Goal: Task Accomplishment & Management: Use online tool/utility

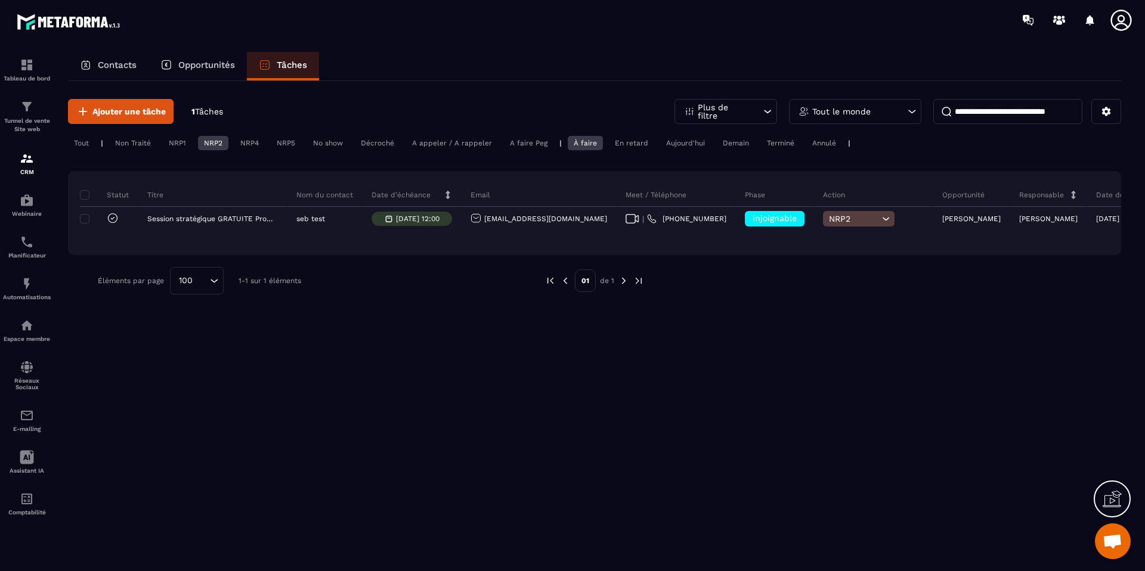
click at [140, 138] on div "Non Traité" at bounding box center [133, 143] width 48 height 14
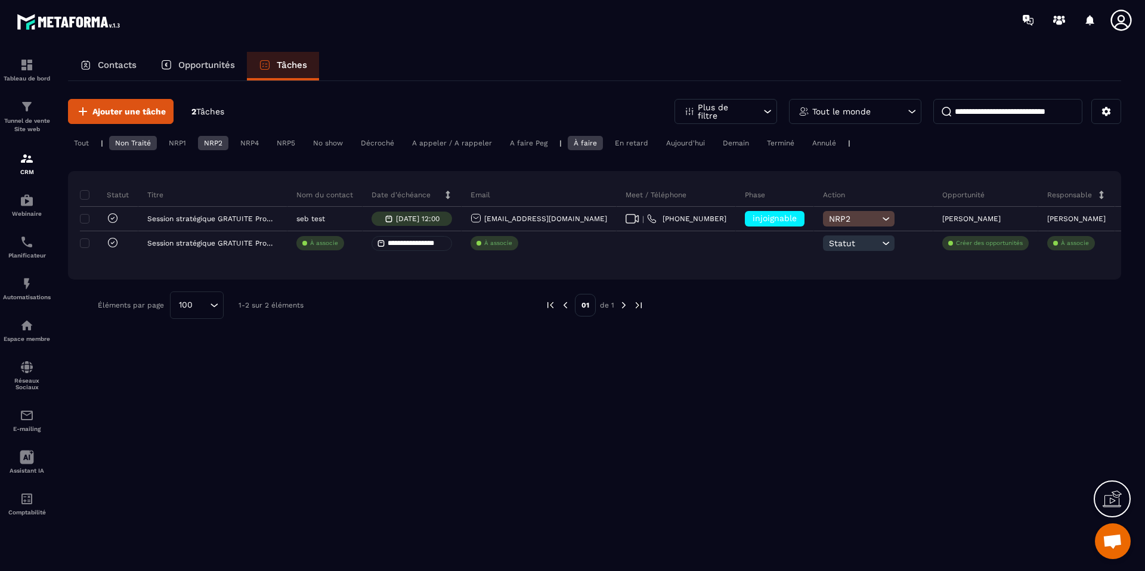
click at [209, 142] on div "NRP2" at bounding box center [213, 143] width 30 height 14
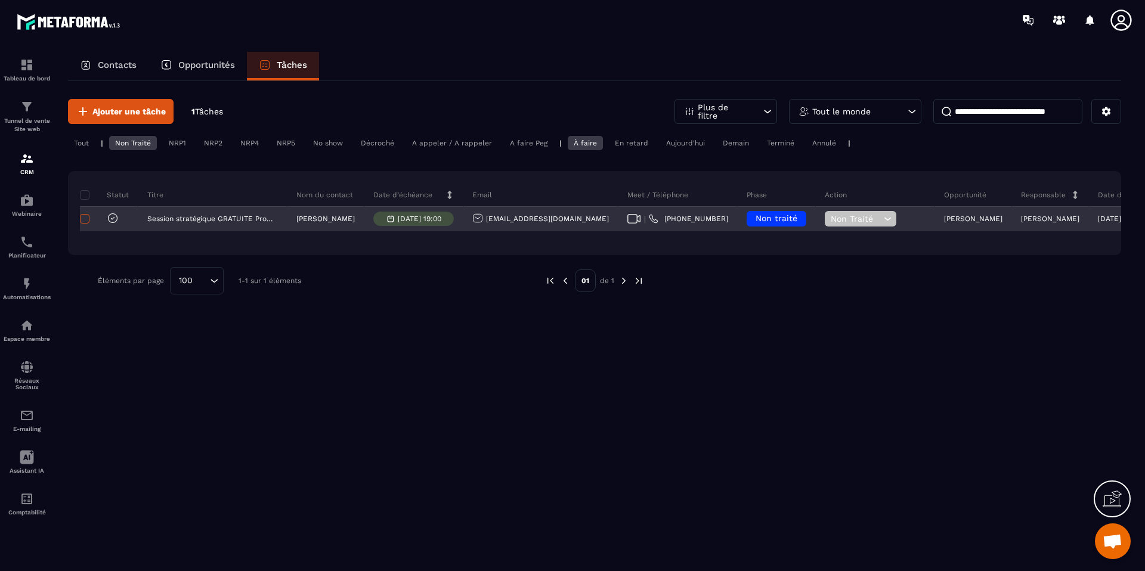
click at [84, 218] on span at bounding box center [85, 219] width 10 height 10
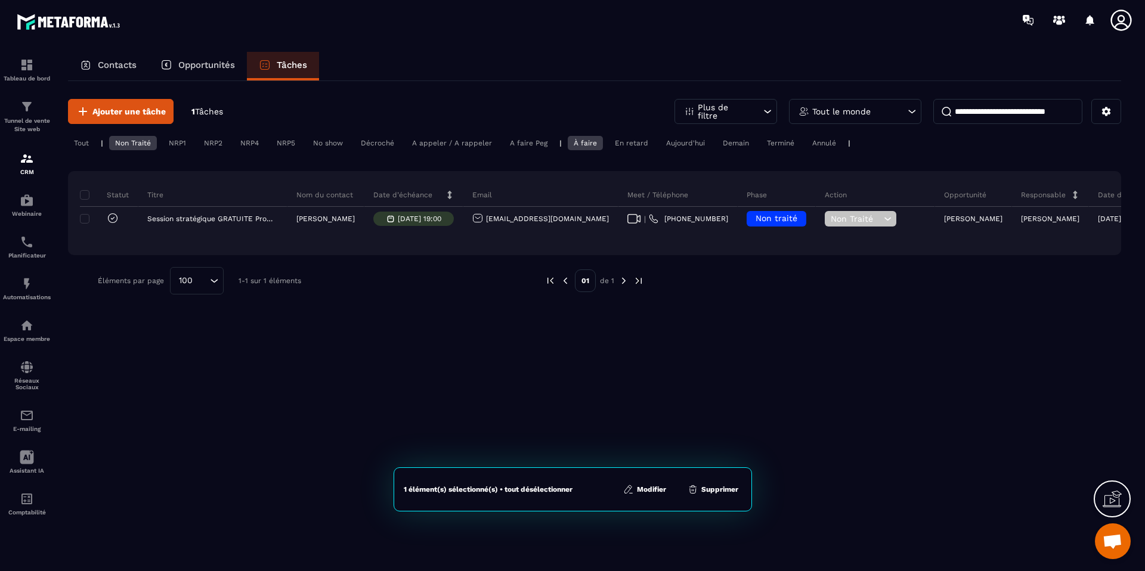
click at [711, 488] on button "Supprimer" at bounding box center [713, 489] width 58 height 12
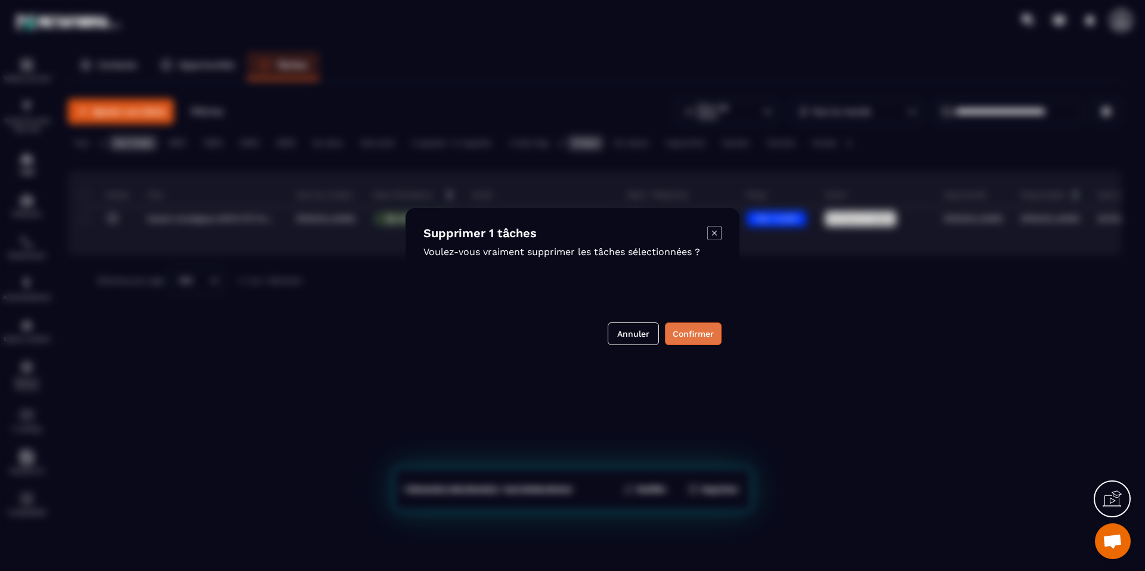
click at [706, 335] on button "Confirmer" at bounding box center [693, 334] width 57 height 23
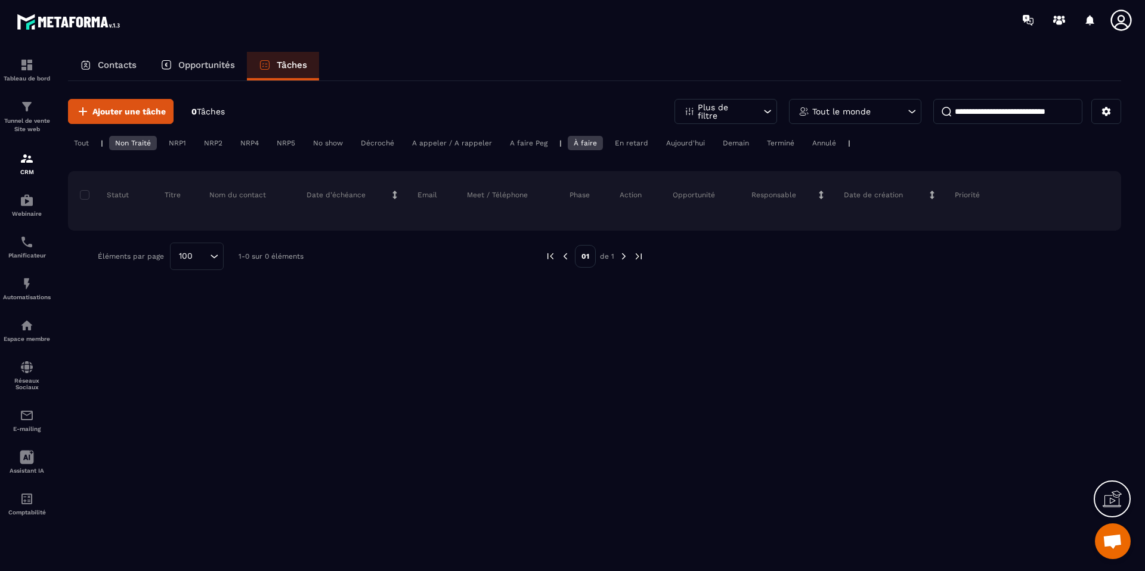
click at [108, 70] on div "Contacts" at bounding box center [108, 66] width 80 height 29
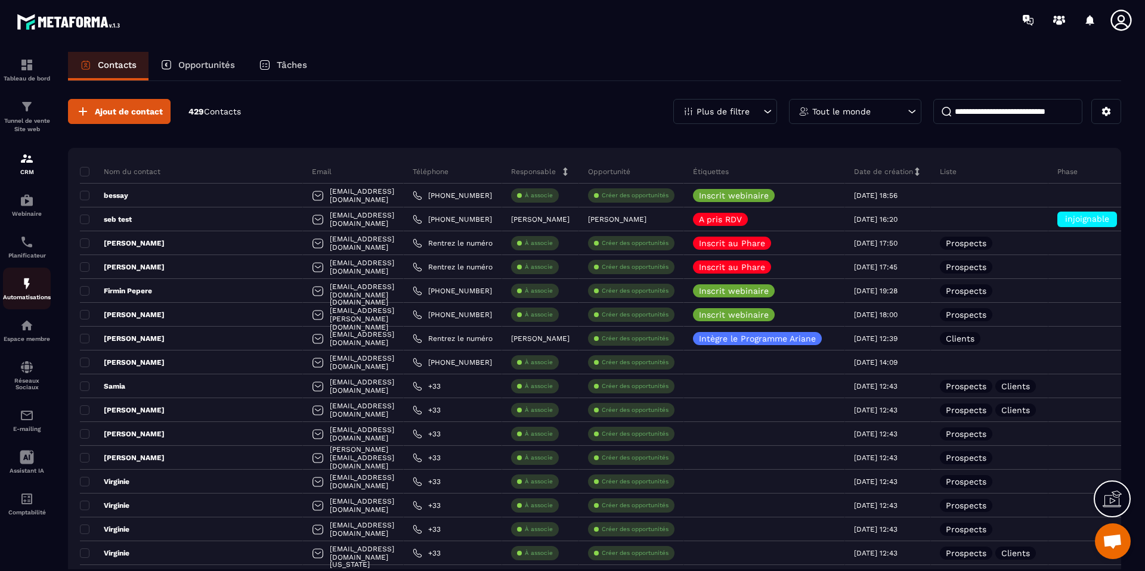
click at [24, 287] on img at bounding box center [27, 284] width 14 height 14
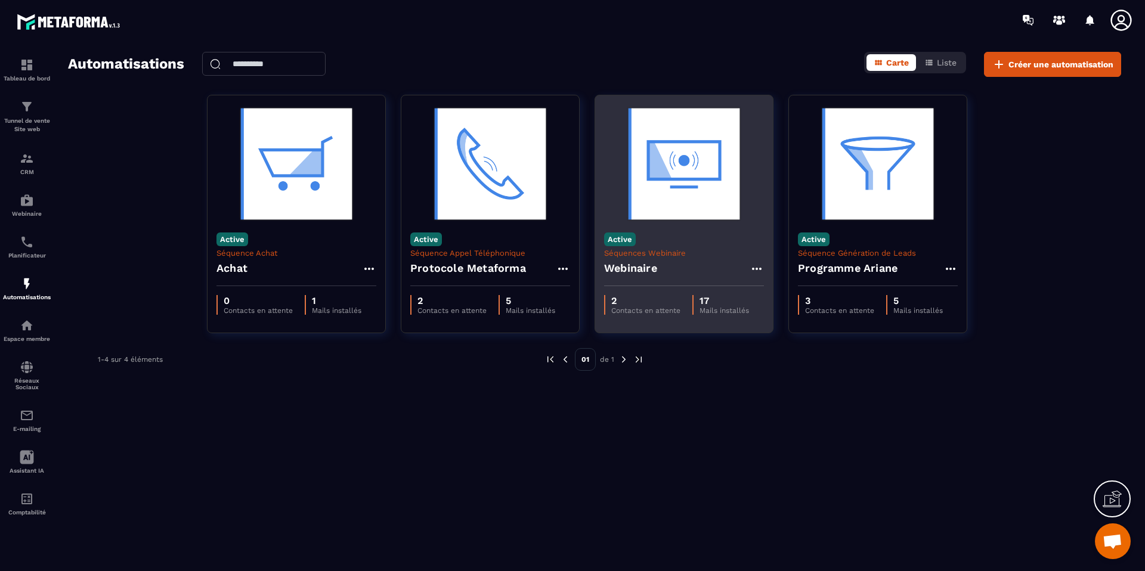
click at [622, 268] on h4 "Webinaire" at bounding box center [630, 268] width 53 height 17
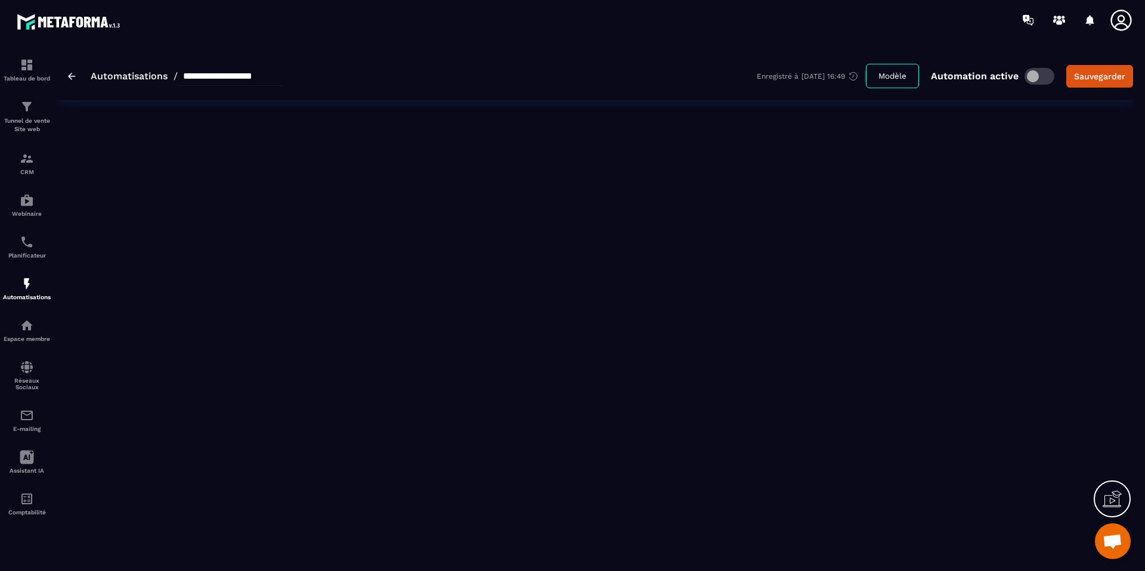
type input "*********"
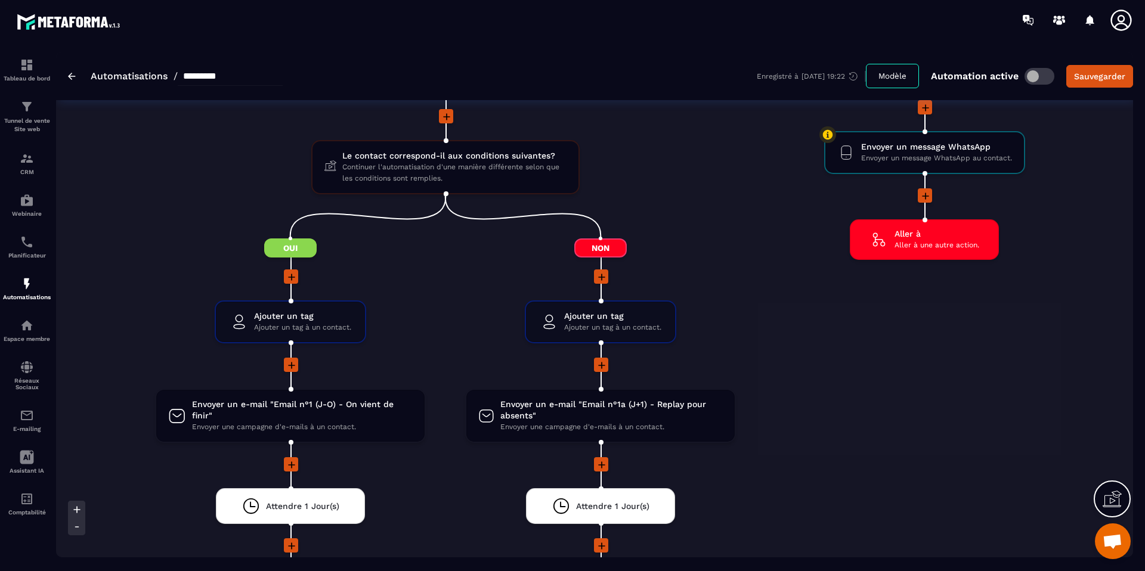
scroll to position [1858, 0]
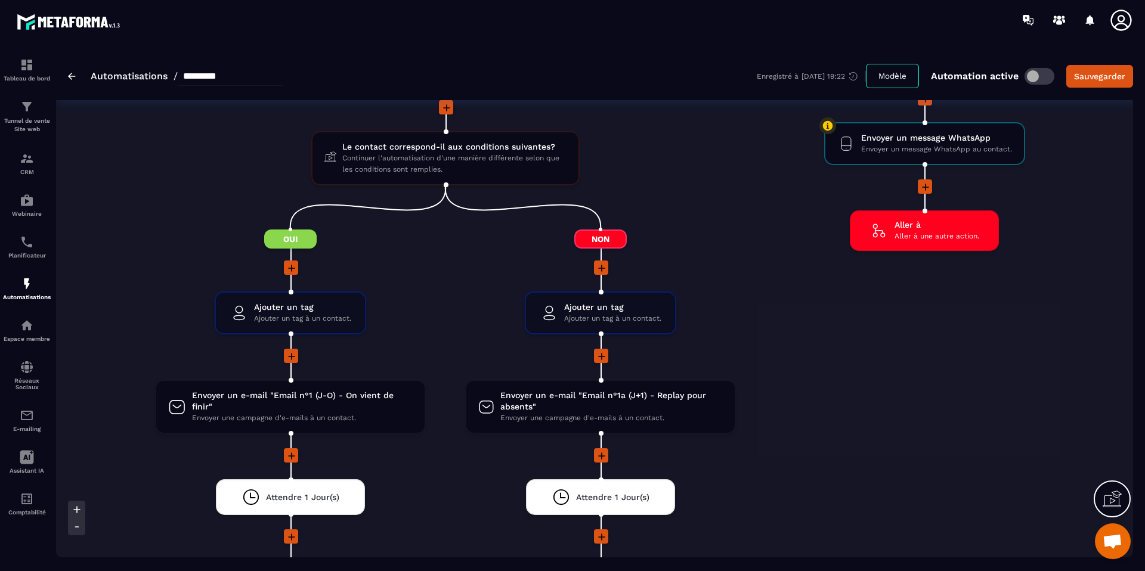
click at [601, 269] on icon at bounding box center [602, 268] width 12 height 12
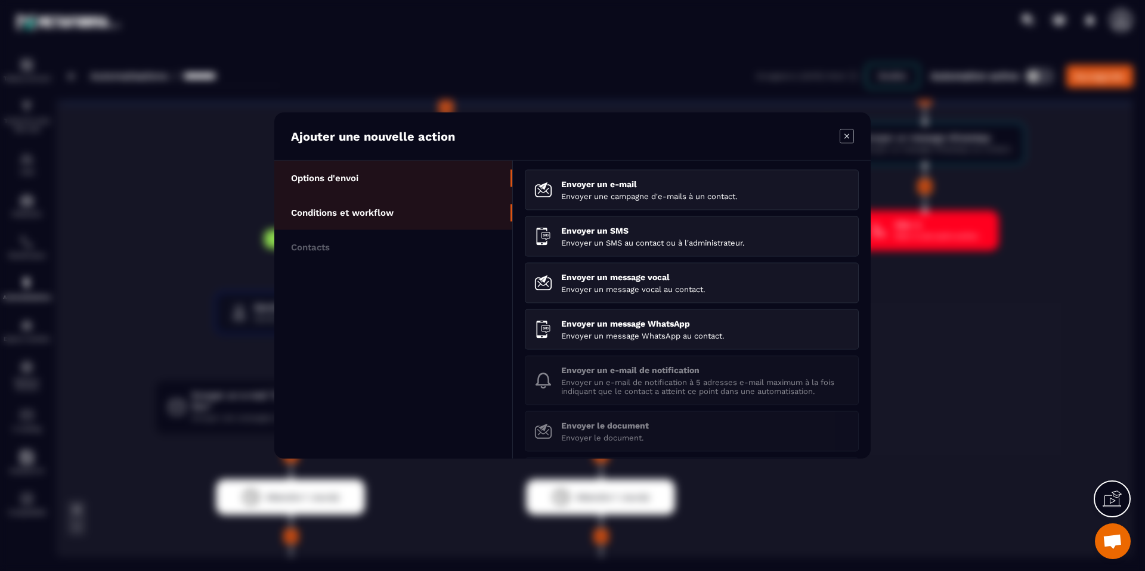
click at [413, 211] on li "Conditions et workflow" at bounding box center [393, 213] width 238 height 35
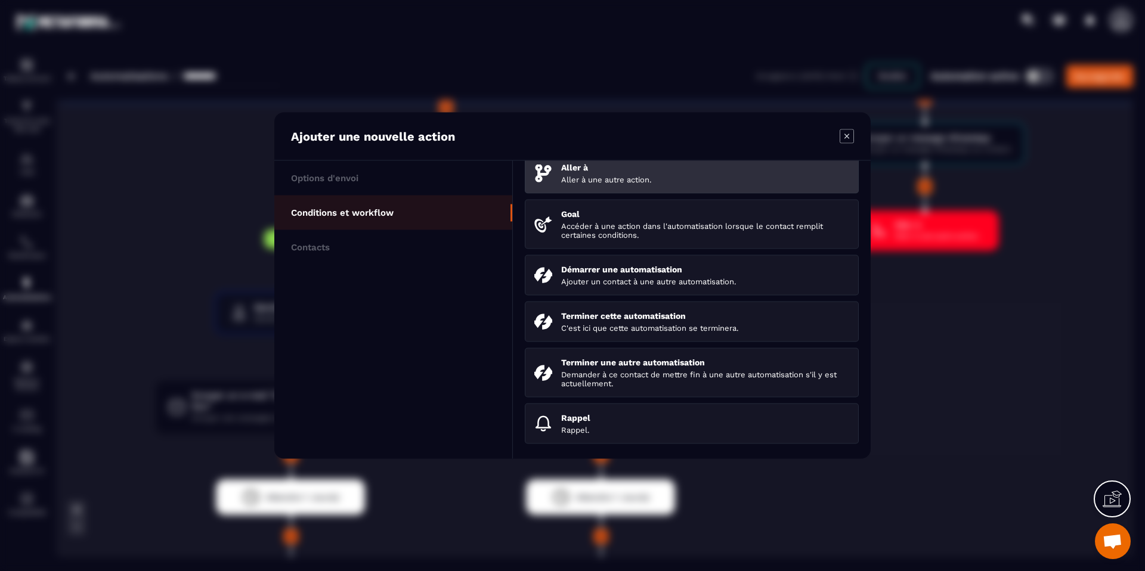
scroll to position [0, 0]
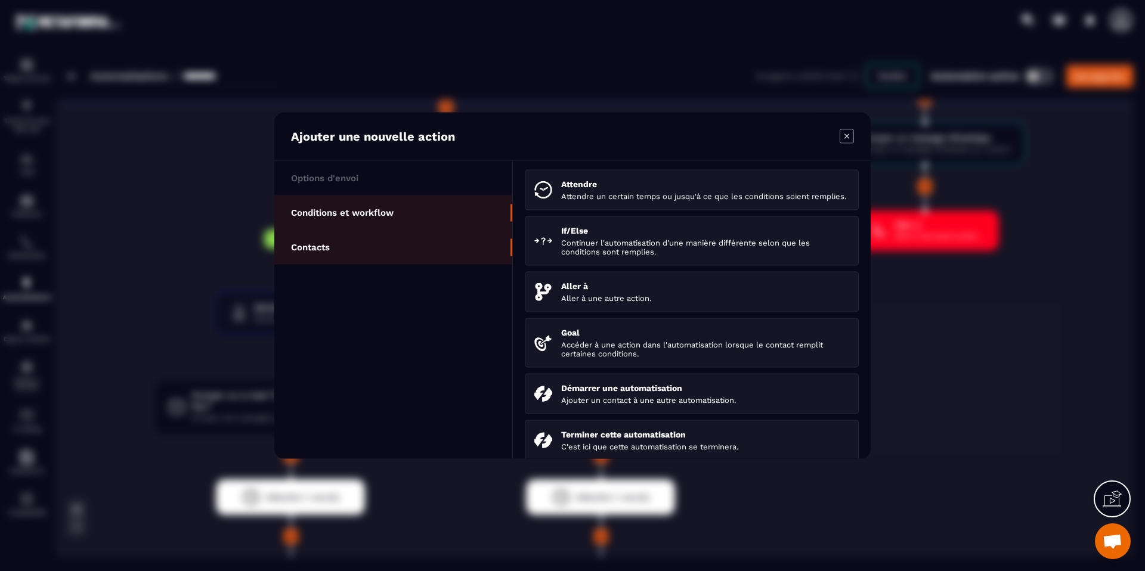
click at [453, 241] on li "Contacts" at bounding box center [393, 247] width 238 height 35
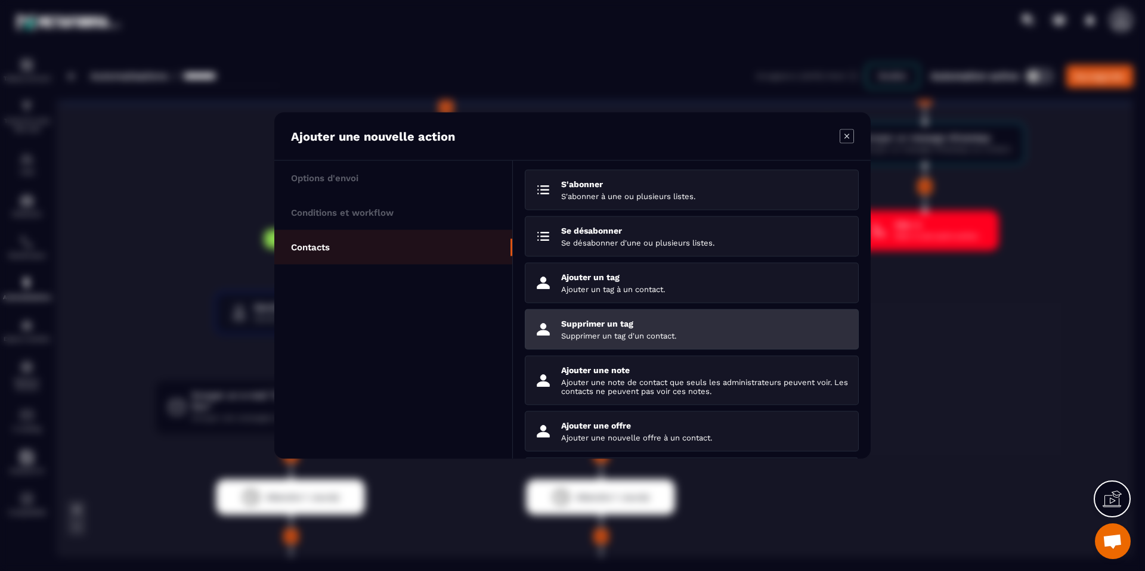
click at [650, 324] on p "Supprimer un tag" at bounding box center [705, 324] width 288 height 10
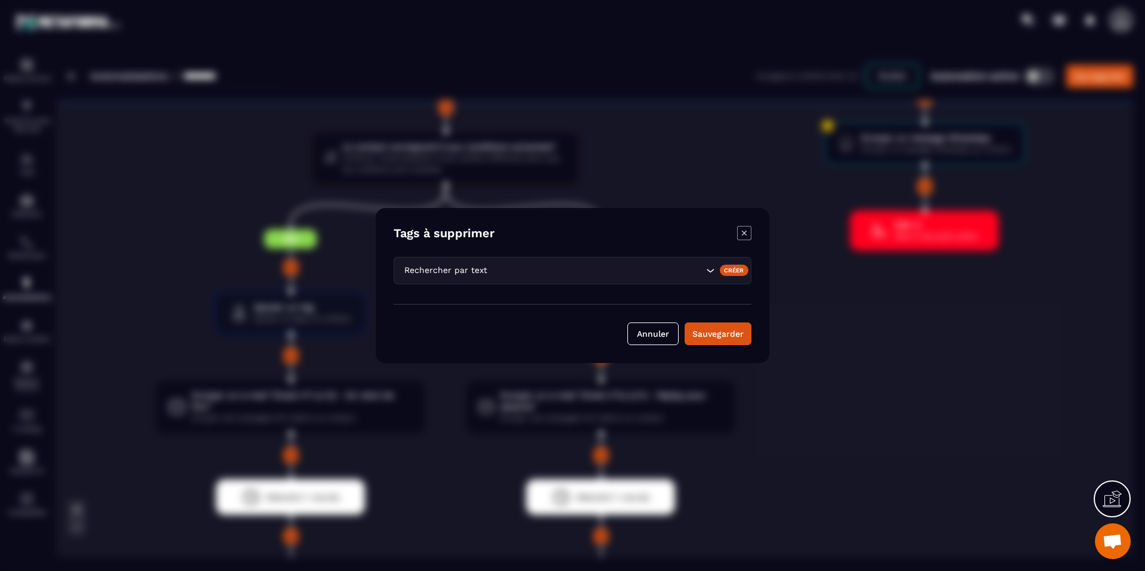
click at [582, 281] on div "Rechercher par text" at bounding box center [572, 270] width 358 height 27
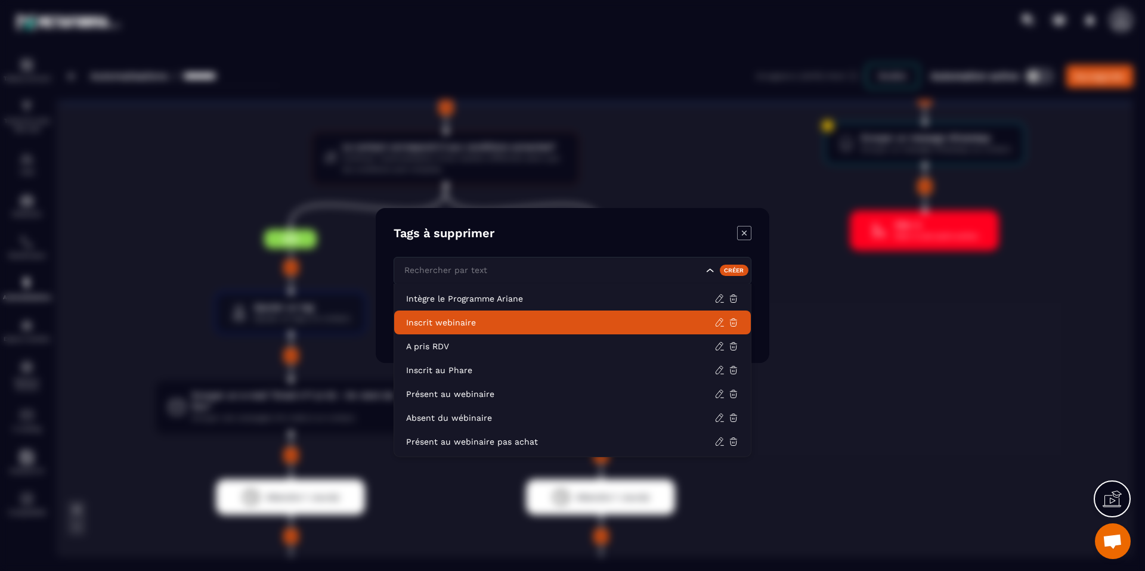
click at [570, 317] on p "Inscrit webinaire" at bounding box center [560, 323] width 308 height 12
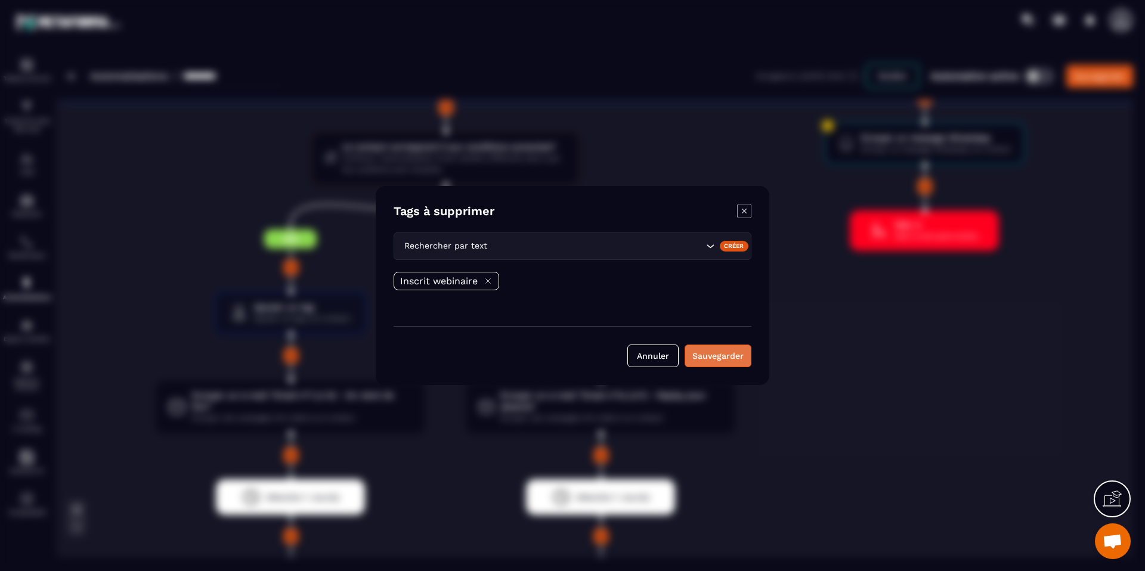
click at [700, 352] on button "Sauvegarder" at bounding box center [717, 356] width 67 height 23
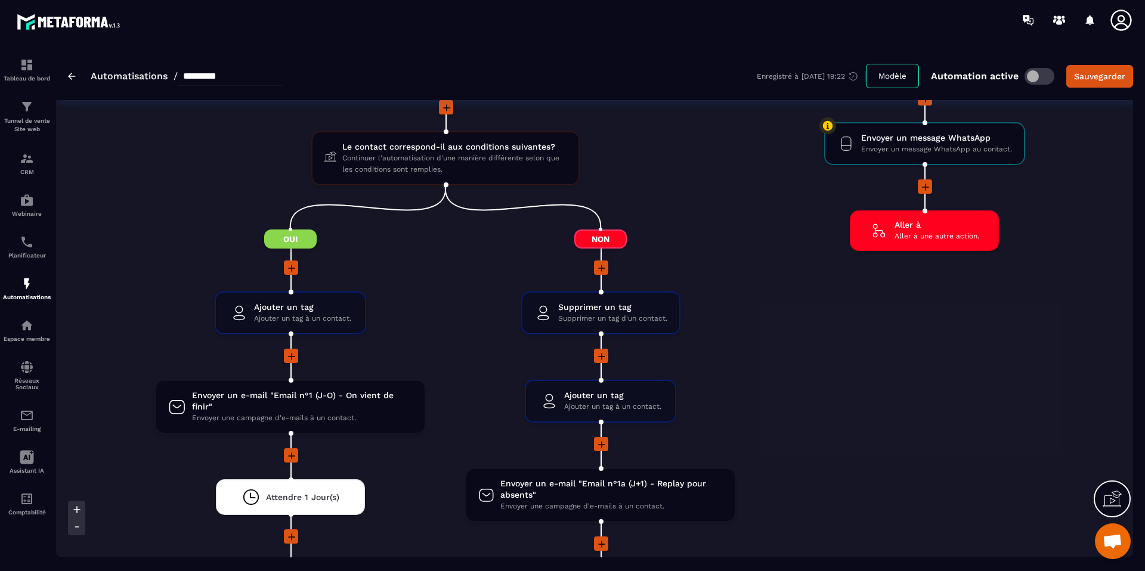
click at [293, 266] on icon at bounding box center [291, 268] width 7 height 7
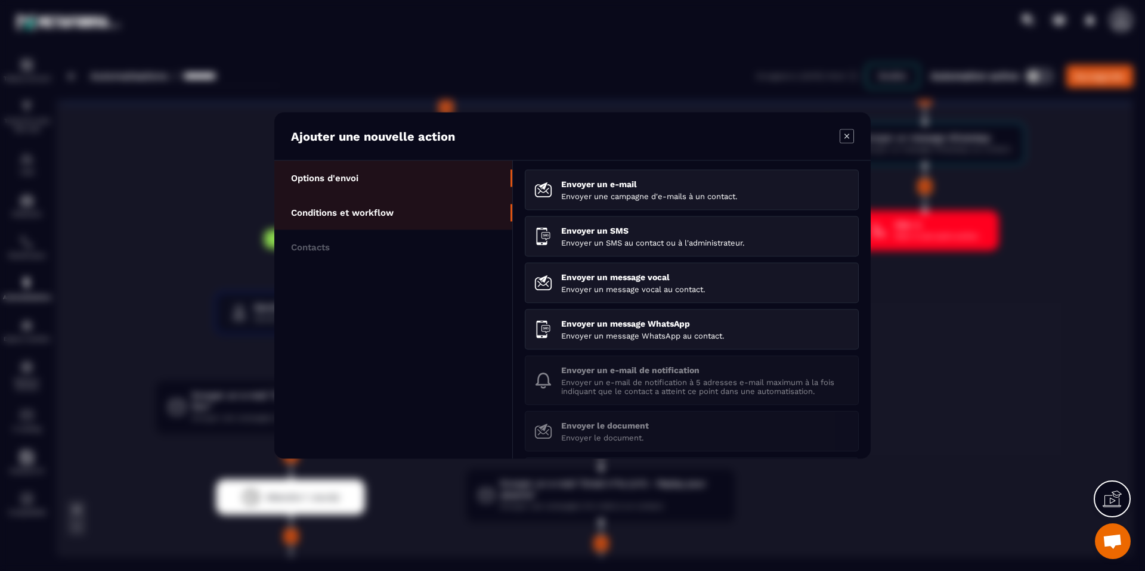
click at [356, 210] on p "Conditions et workflow" at bounding box center [342, 212] width 103 height 11
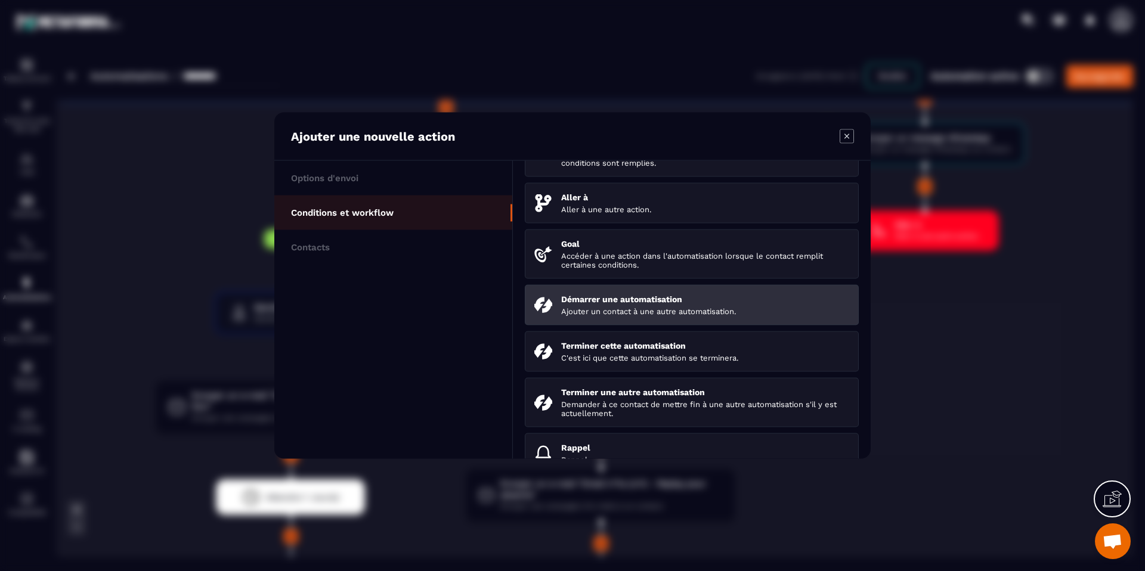
scroll to position [128, 0]
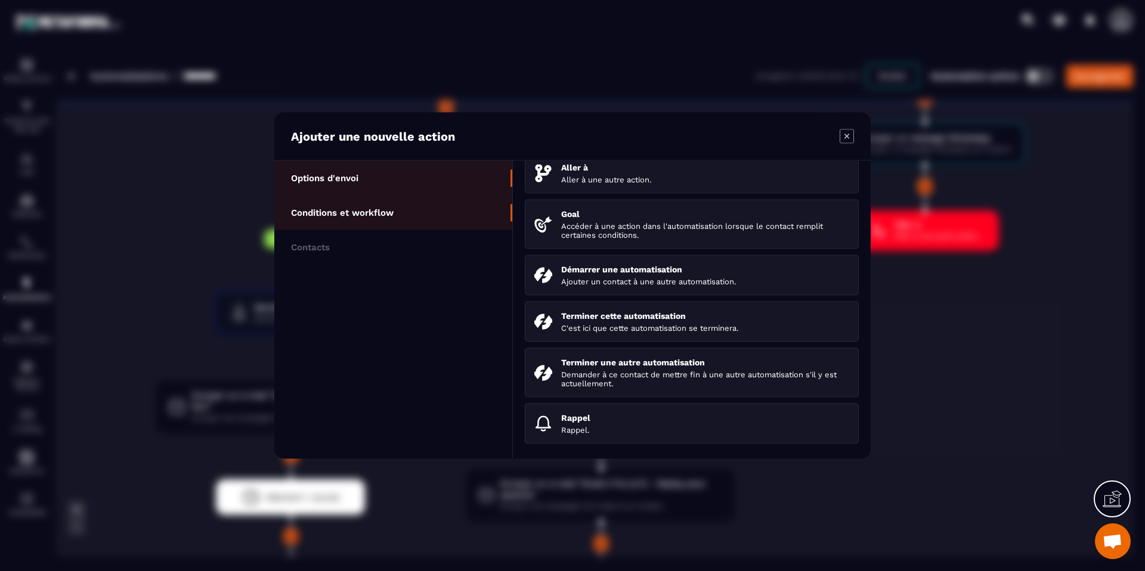
click at [411, 185] on li "Options d'envoi" at bounding box center [393, 178] width 238 height 35
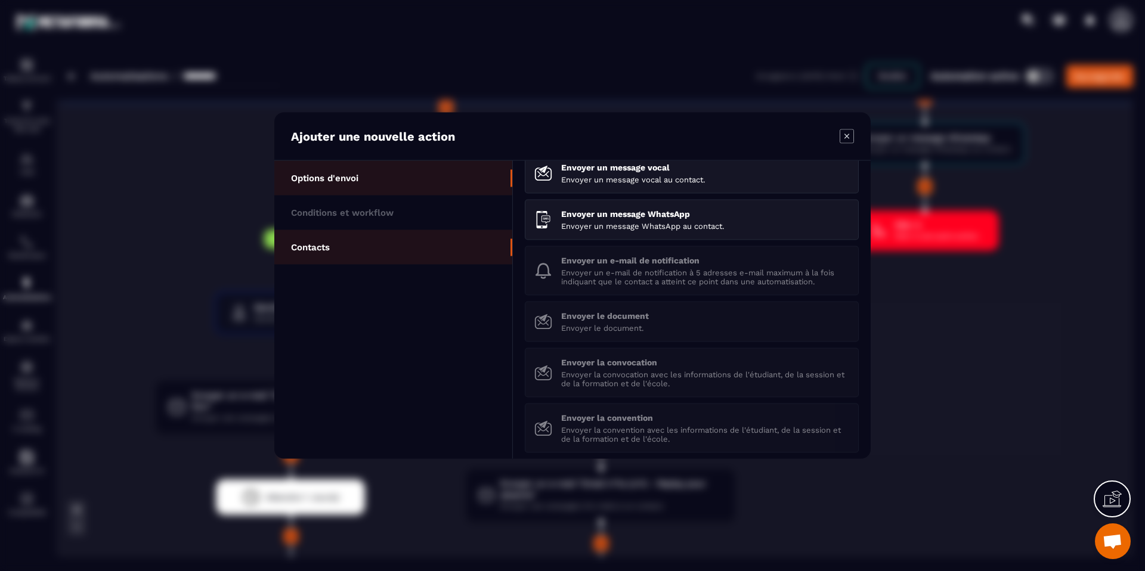
click at [321, 242] on p "Contacts" at bounding box center [310, 247] width 39 height 11
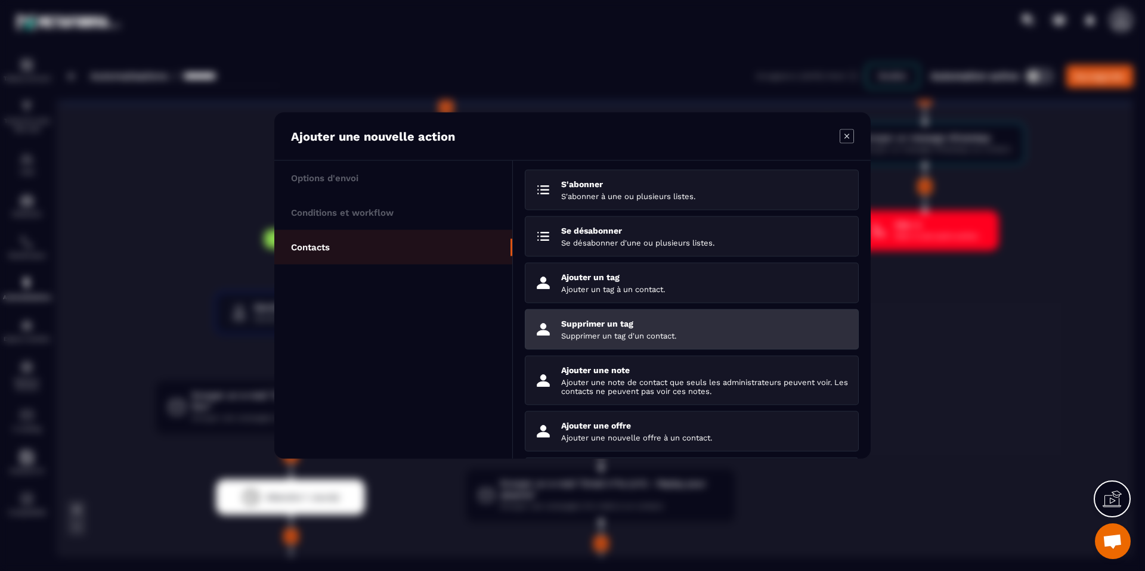
scroll to position [1, 0]
click at [615, 334] on p "Supprimer un tag d'un contact." at bounding box center [705, 335] width 288 height 9
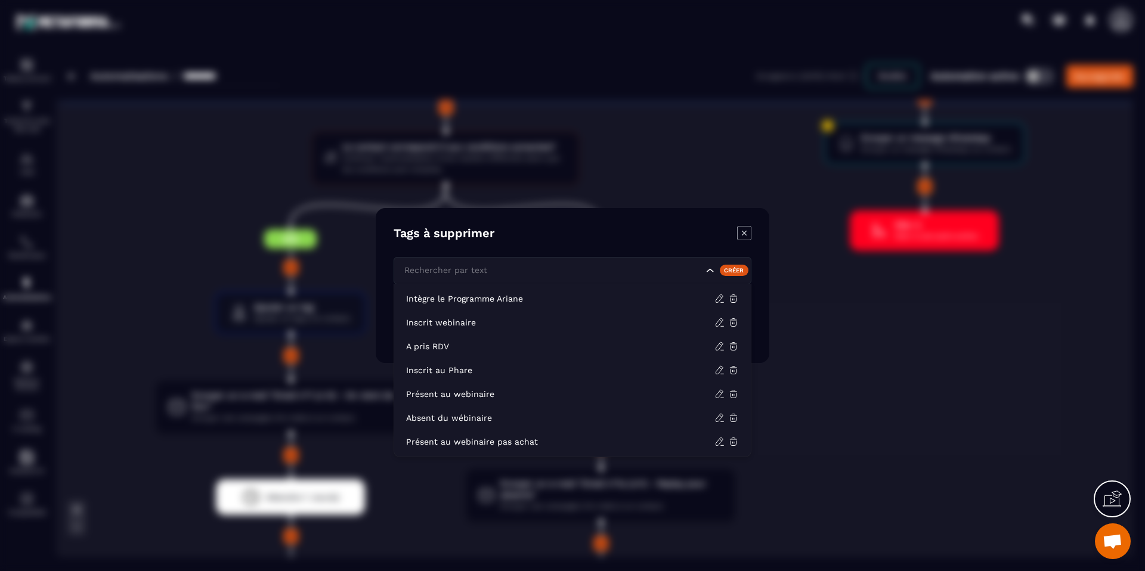
click at [547, 274] on input "Search for option" at bounding box center [552, 270] width 302 height 13
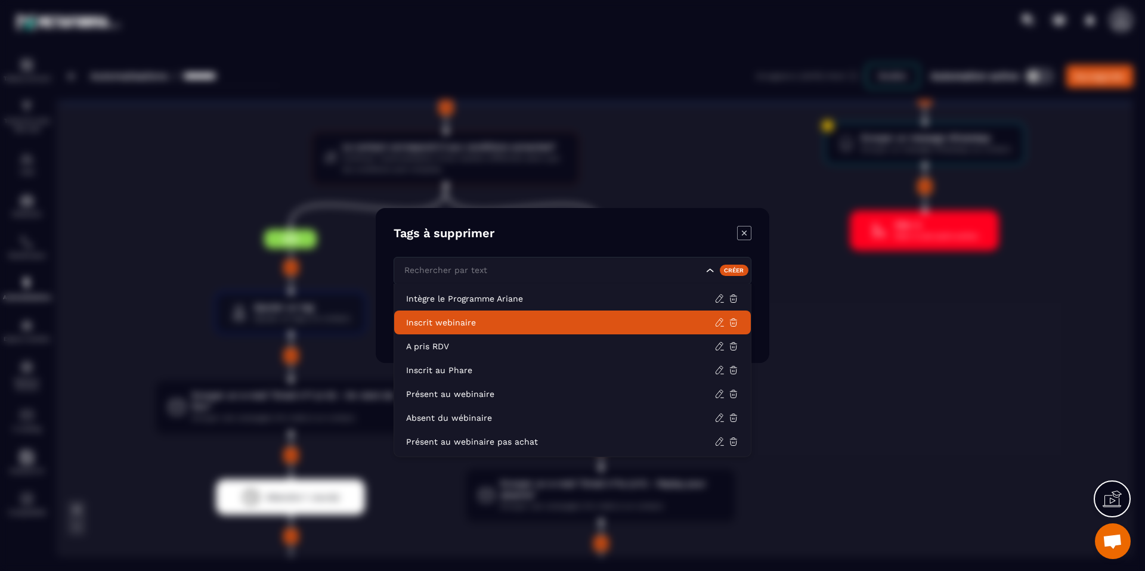
click at [551, 322] on p "Inscrit webinaire" at bounding box center [560, 323] width 308 height 12
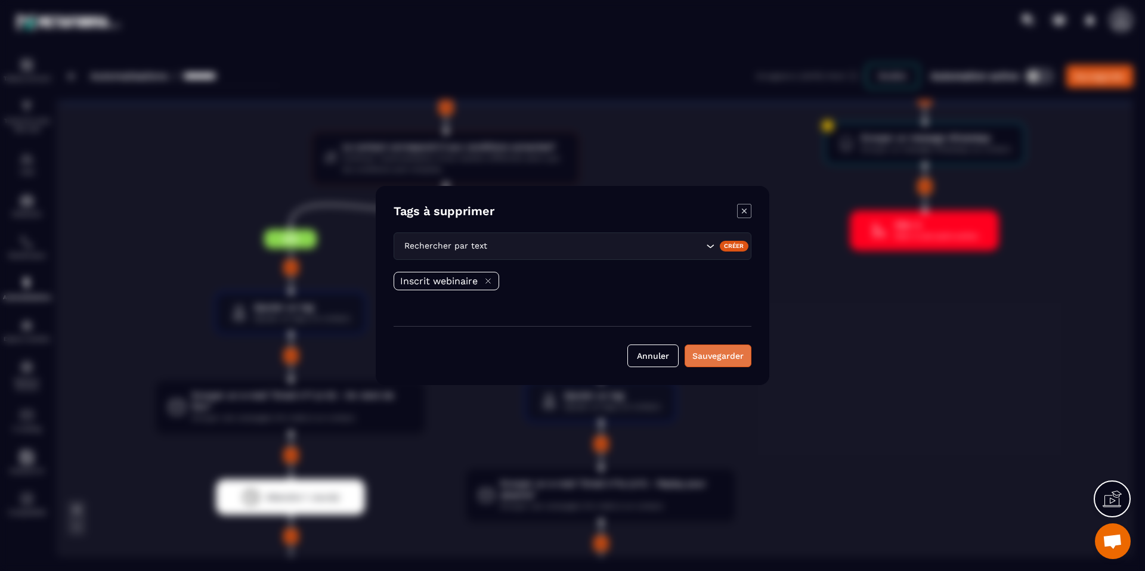
click at [730, 358] on button "Sauvegarder" at bounding box center [717, 356] width 67 height 23
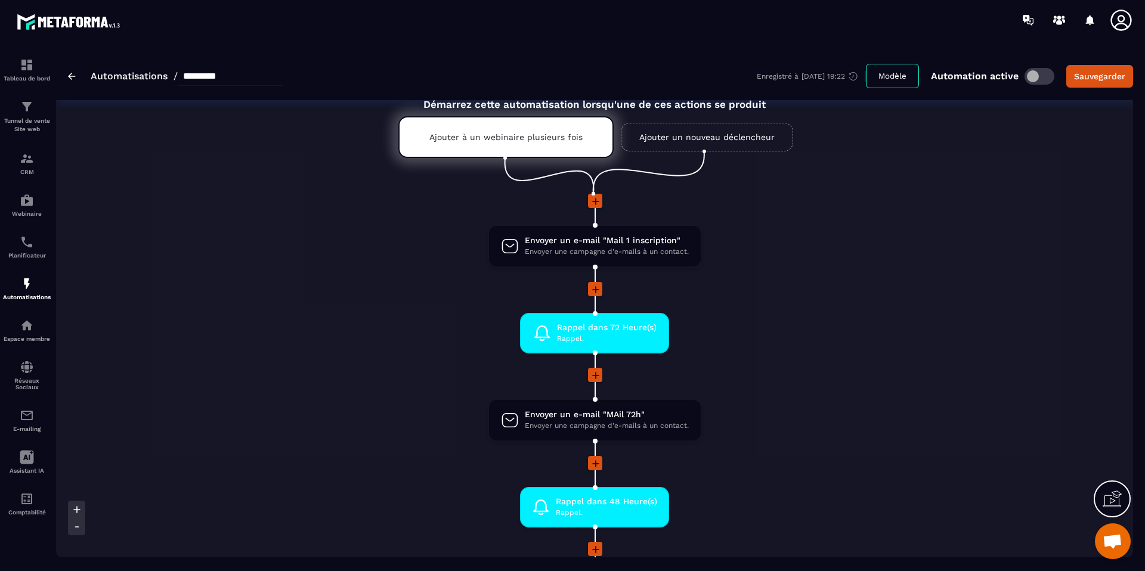
scroll to position [0, 0]
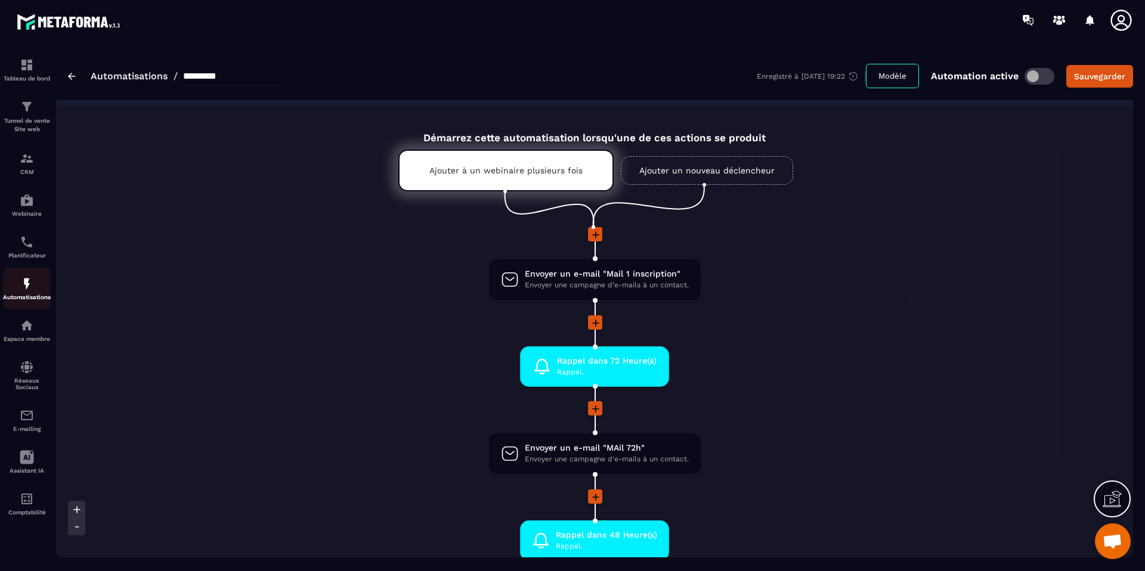
click at [33, 286] on img at bounding box center [27, 284] width 14 height 14
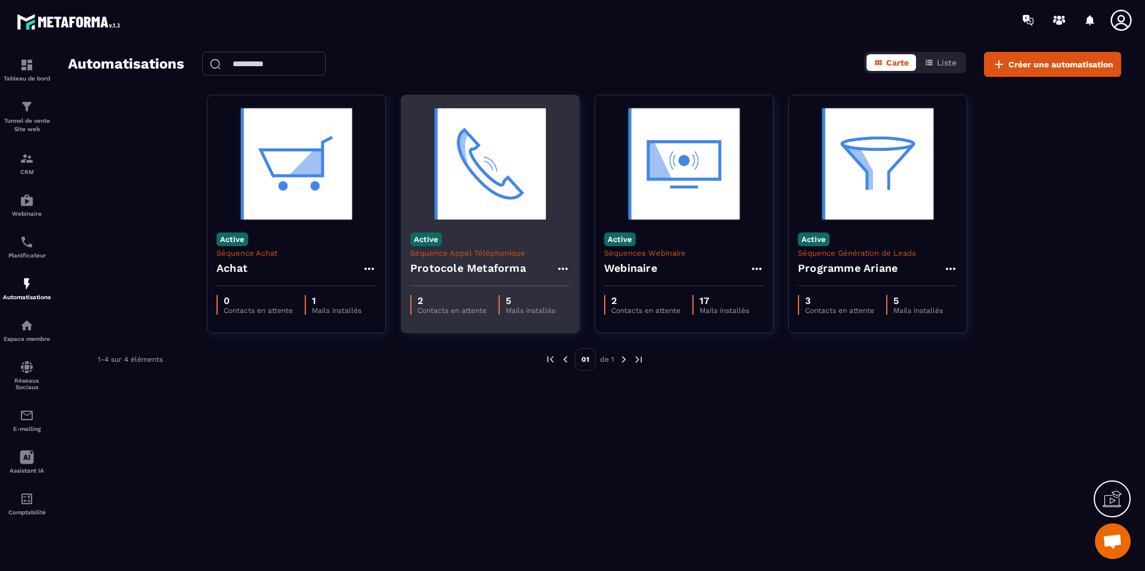
click at [486, 266] on h4 "Protocole Metaforma" at bounding box center [468, 268] width 116 height 17
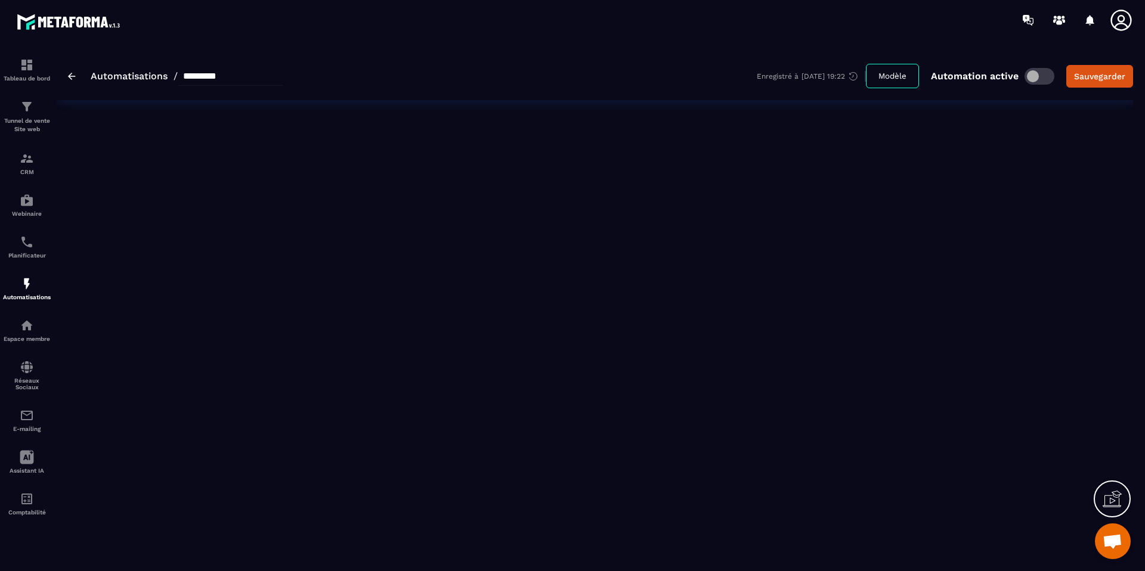
type input "**********"
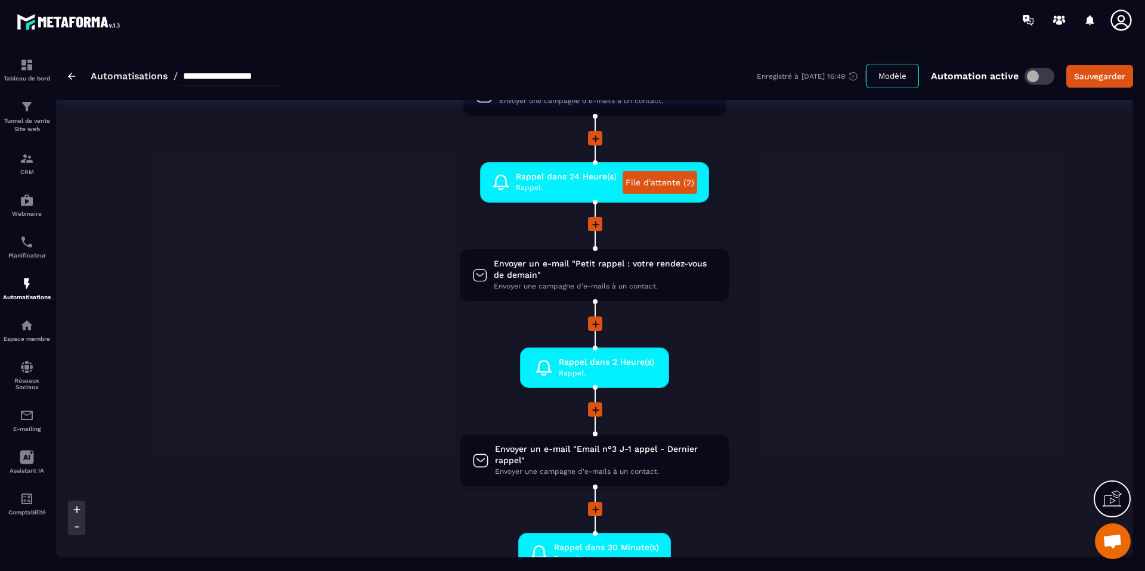
scroll to position [545, 0]
click at [661, 185] on link "File d'attente (2)" at bounding box center [659, 183] width 75 height 23
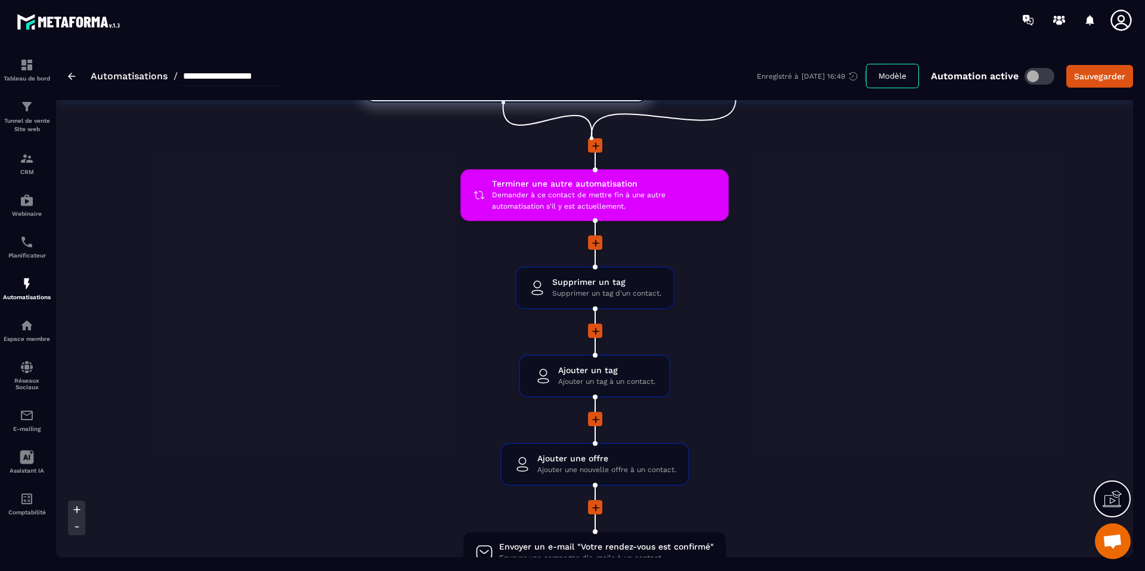
scroll to position [0, 0]
